Goal: Find specific page/section: Find specific page/section

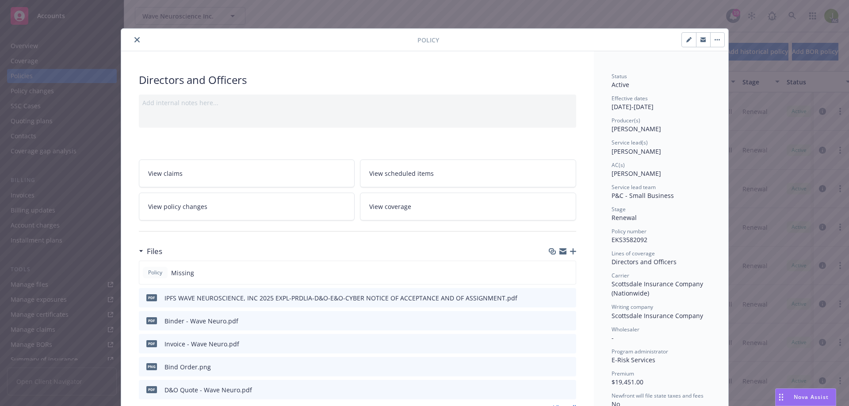
click at [134, 41] on icon "close" at bounding box center [136, 39] width 5 height 5
click at [796, 19] on icon at bounding box center [792, 16] width 8 height 8
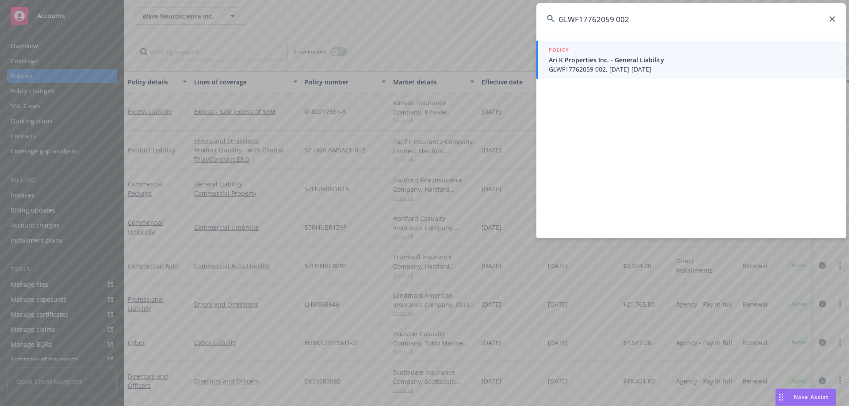
type input "GLWF17762059 002"
click at [631, 70] on span "GLWF17762059 002, [DATE]-[DATE]" at bounding box center [692, 69] width 286 height 9
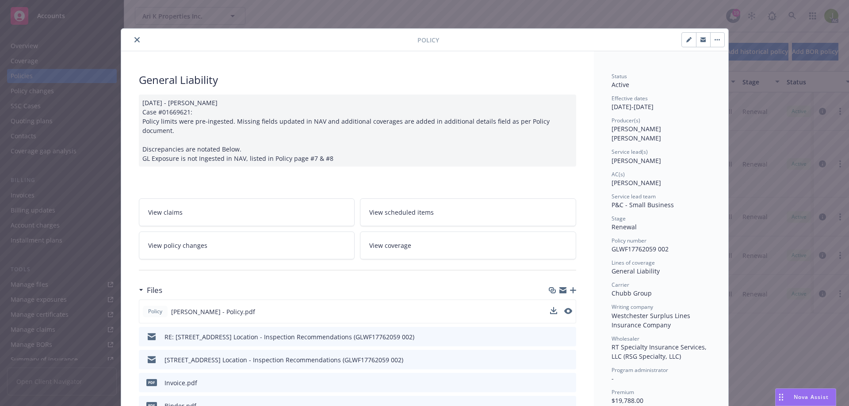
scroll to position [44, 0]
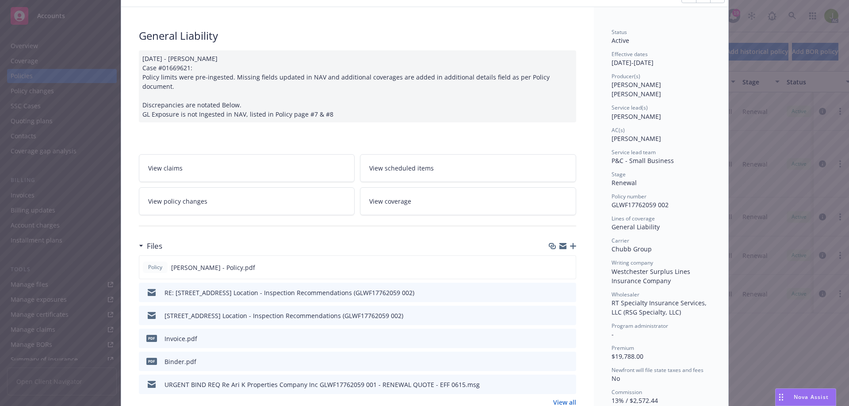
click at [565, 335] on icon "preview file" at bounding box center [568, 338] width 8 height 6
